Goal: Information Seeking & Learning: Understand process/instructions

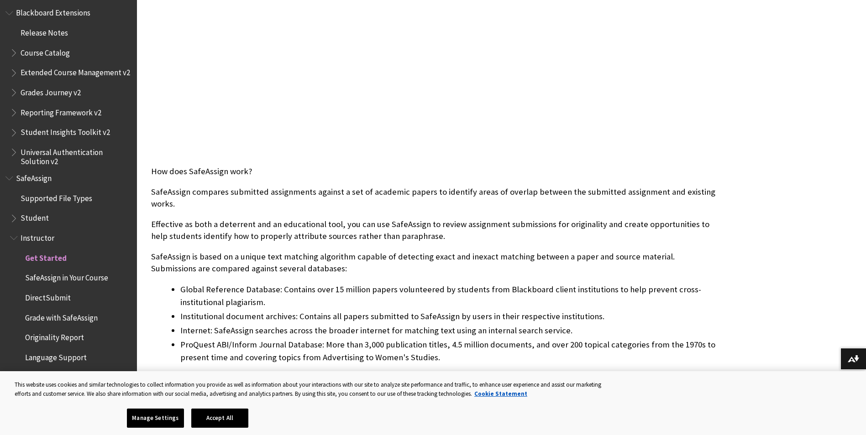
scroll to position [365, 0]
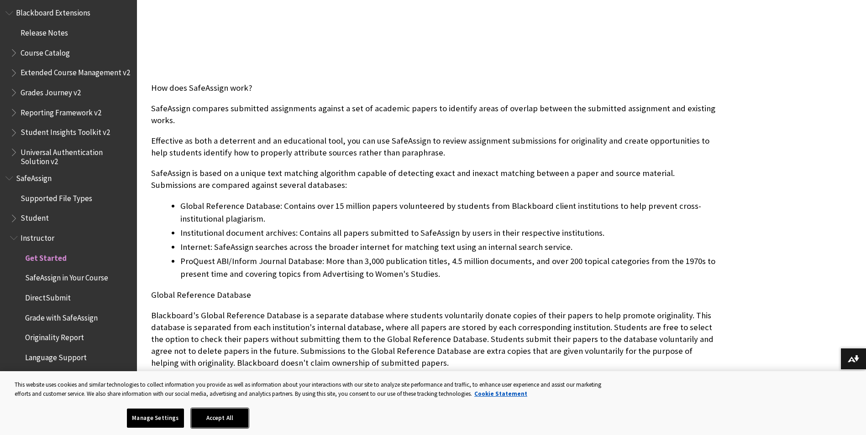
click at [226, 419] on button "Accept All" at bounding box center [219, 418] width 57 height 19
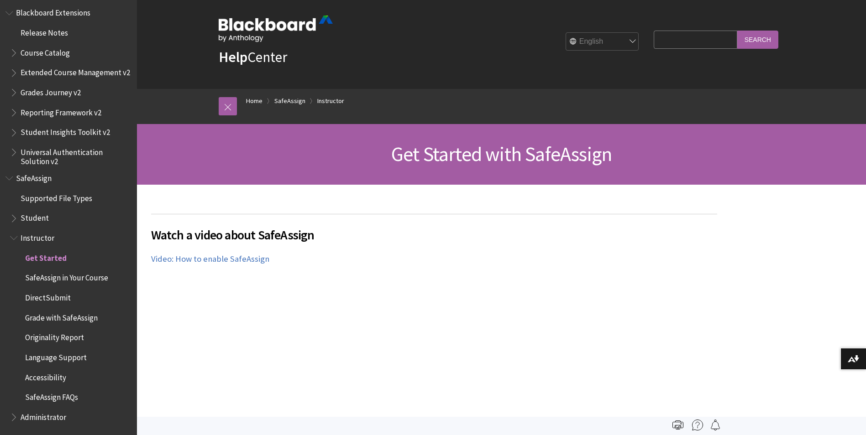
scroll to position [0, 0]
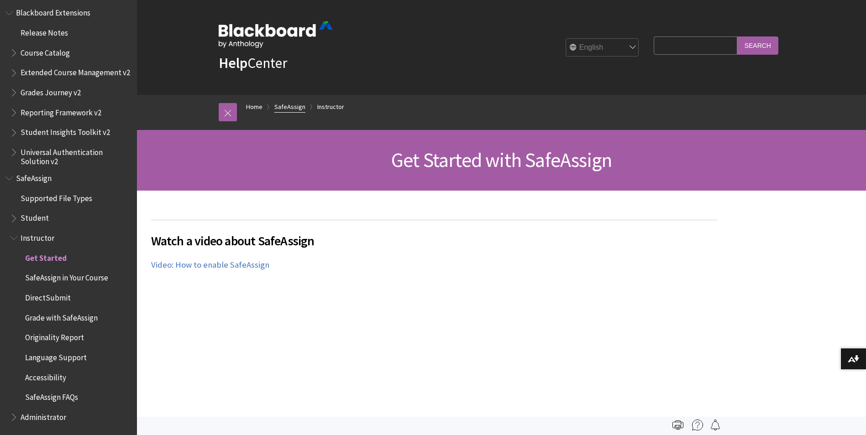
click at [295, 107] on link "SafeAssign" at bounding box center [289, 106] width 31 height 11
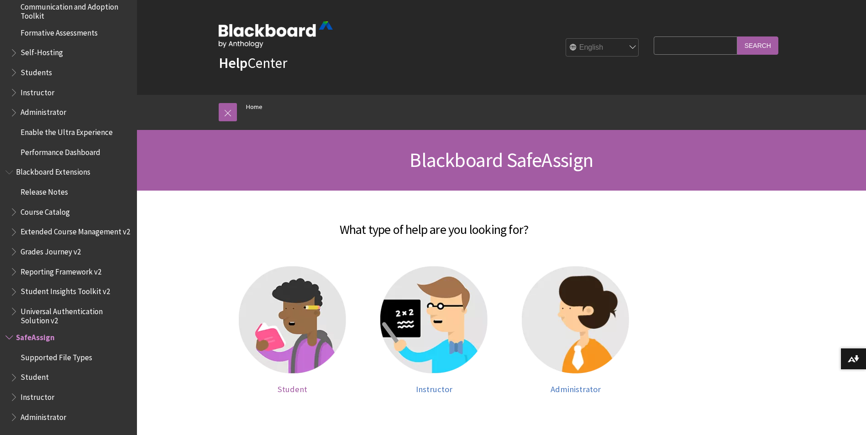
click at [254, 325] on img at bounding box center [292, 320] width 107 height 107
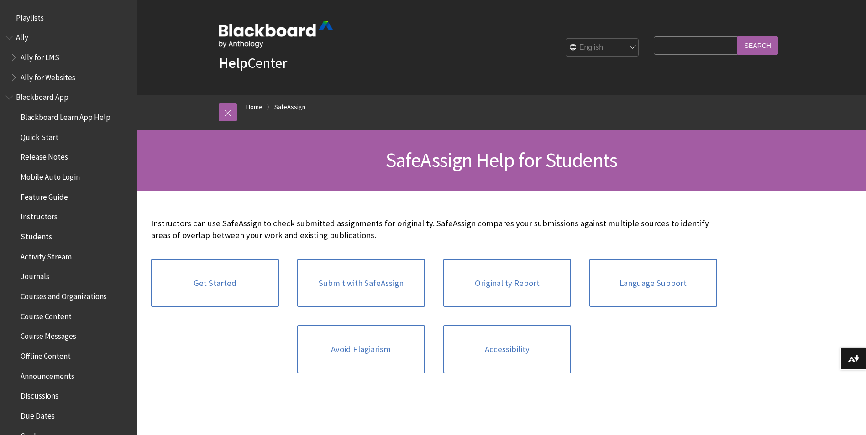
scroll to position [954, 0]
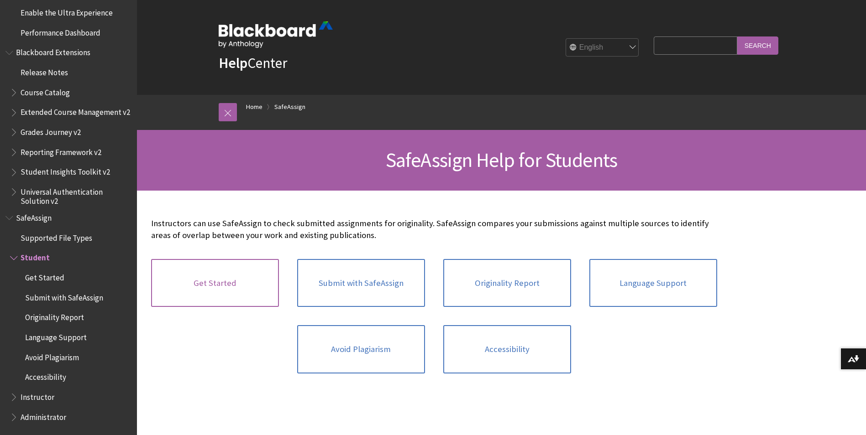
click at [235, 299] on link "Get Started" at bounding box center [215, 283] width 128 height 48
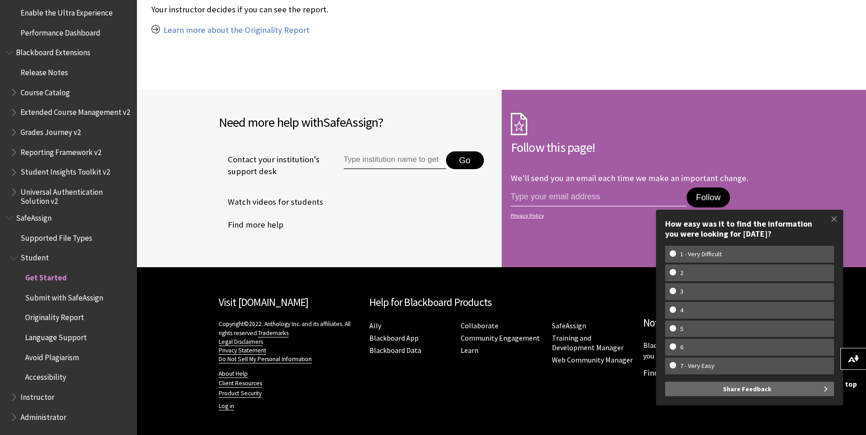
scroll to position [763, 0]
click at [833, 216] on span at bounding box center [833, 219] width 19 height 19
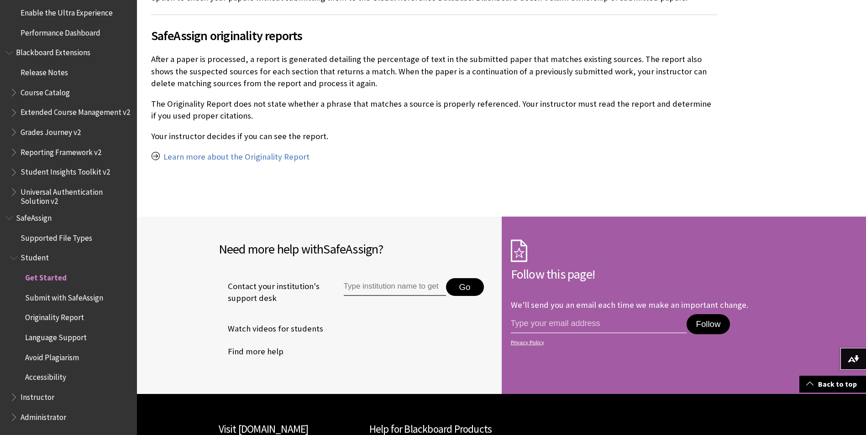
scroll to position [535, 0]
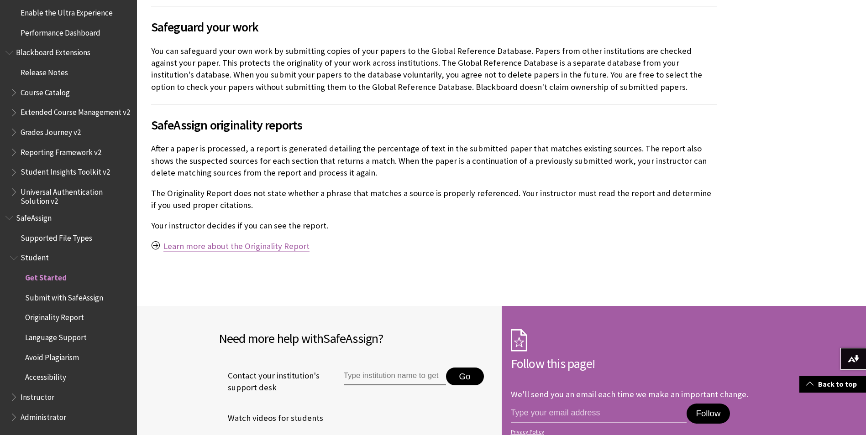
click at [281, 247] on link "Learn more about the Originality Report" at bounding box center [236, 246] width 146 height 11
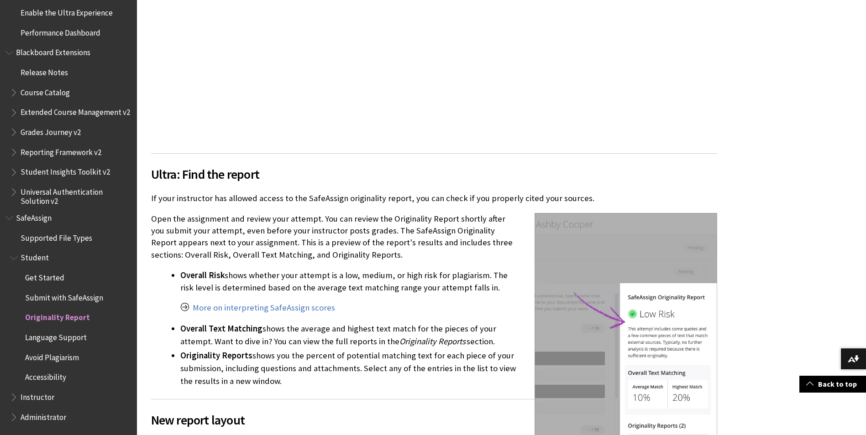
scroll to position [776, 0]
